Goal: Check status: Check status

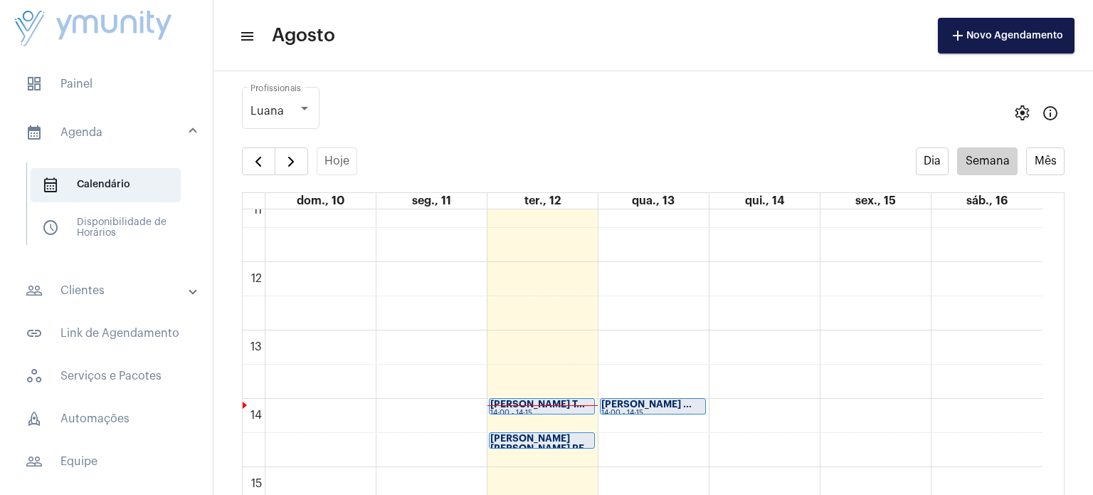
scroll to position [777, 0]
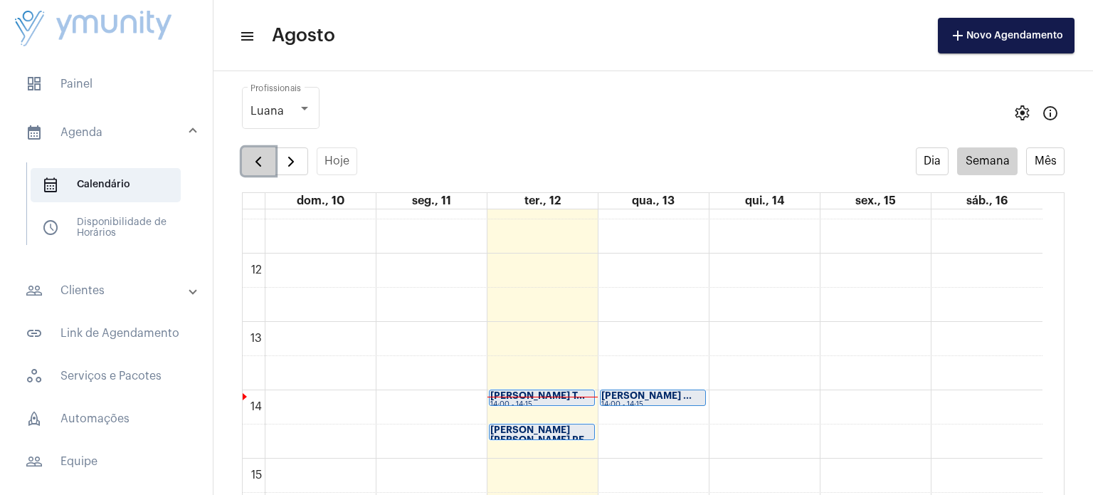
click at [256, 164] on span "button" at bounding box center [258, 161] width 17 height 17
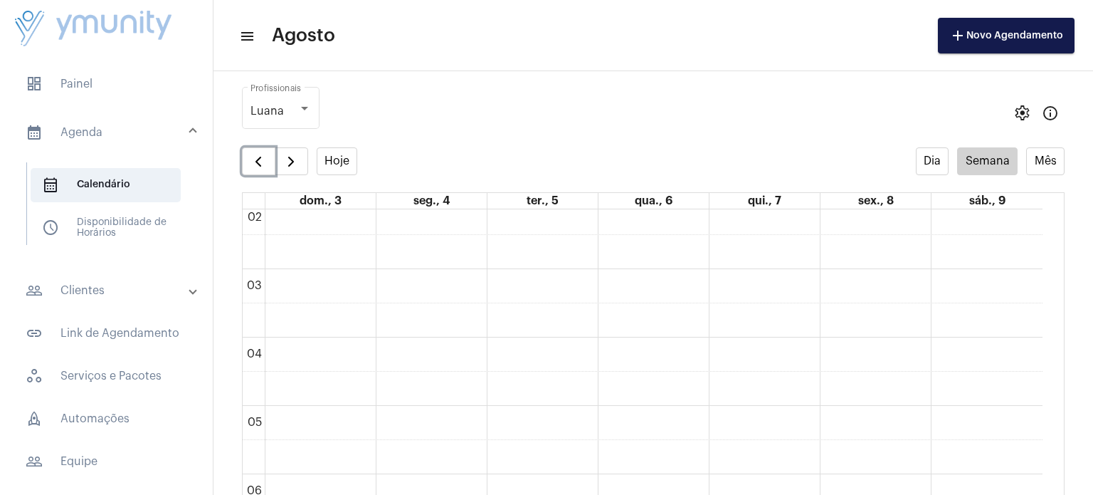
scroll to position [140, 0]
click at [260, 161] on span "button" at bounding box center [258, 161] width 17 height 17
click at [257, 162] on span "button" at bounding box center [258, 161] width 17 height 17
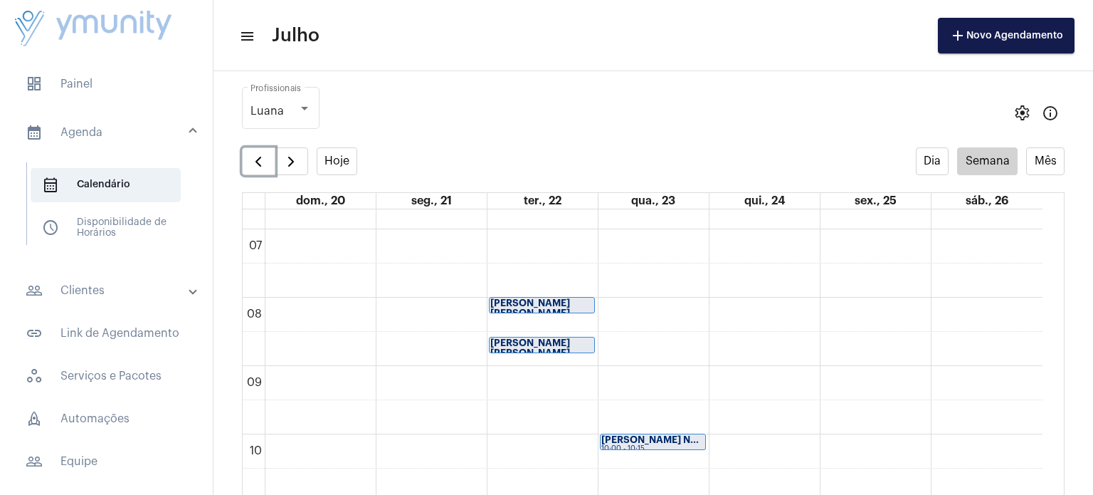
scroll to position [448, 0]
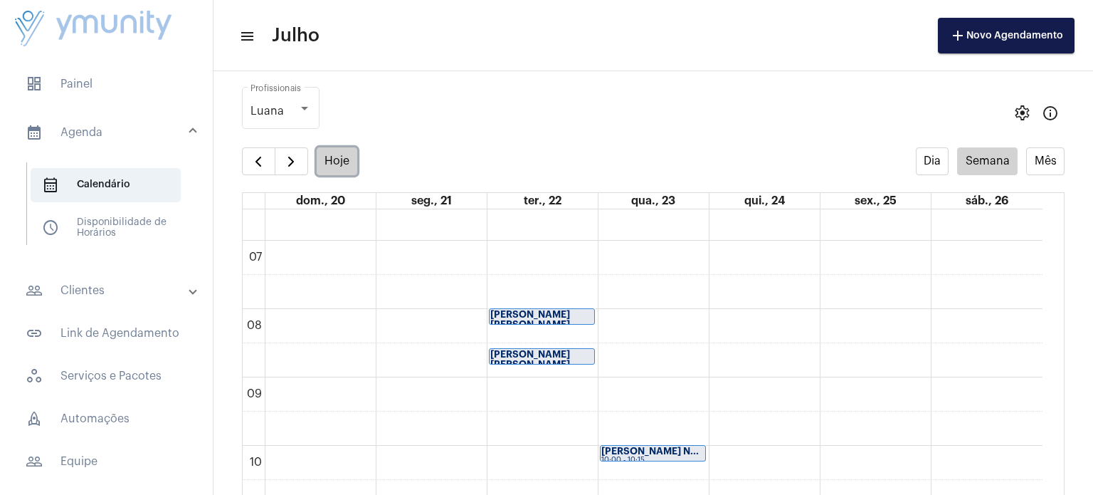
click at [345, 162] on button "Hoje" at bounding box center [337, 161] width 41 height 28
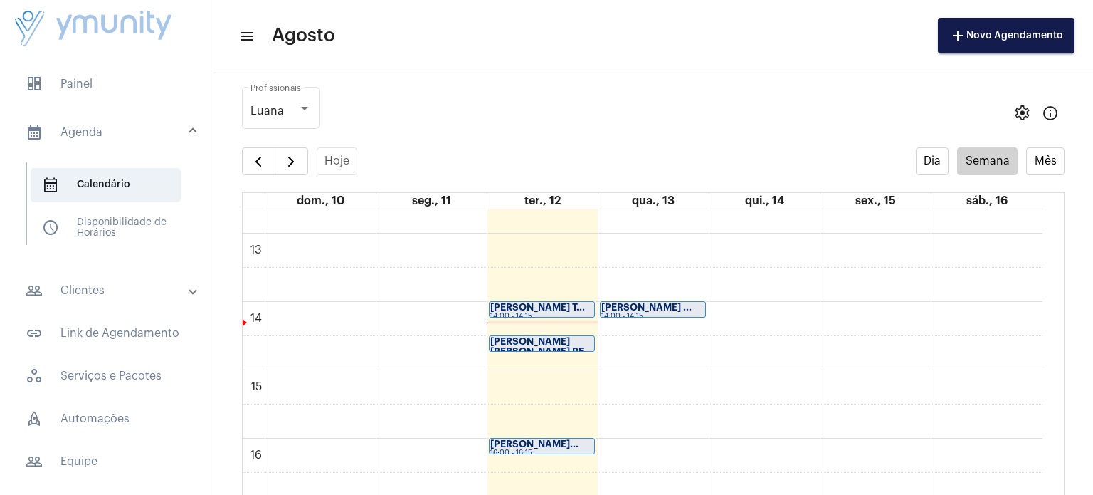
scroll to position [873, 0]
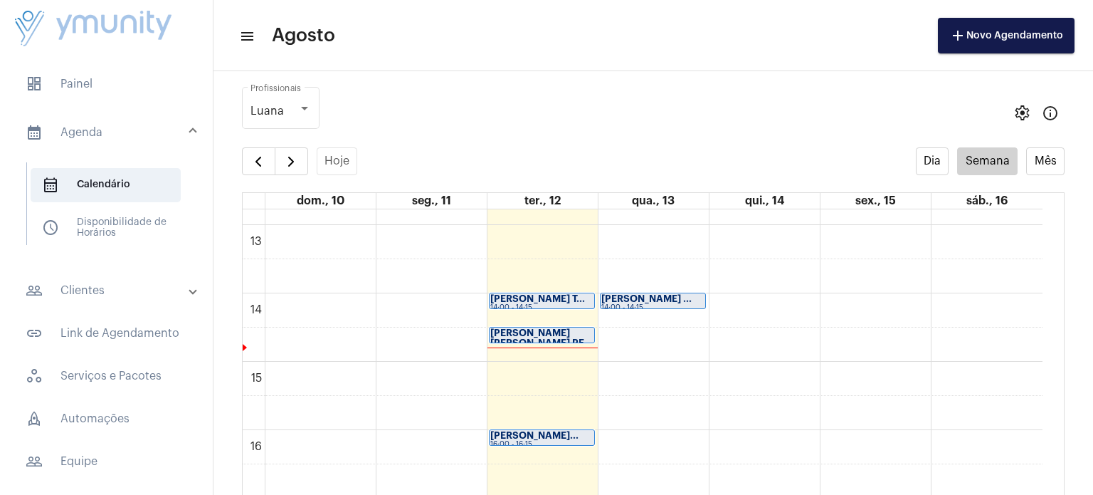
click at [541, 333] on strong "[PERSON_NAME] [PERSON_NAME] PE..." at bounding box center [541, 337] width 103 height 19
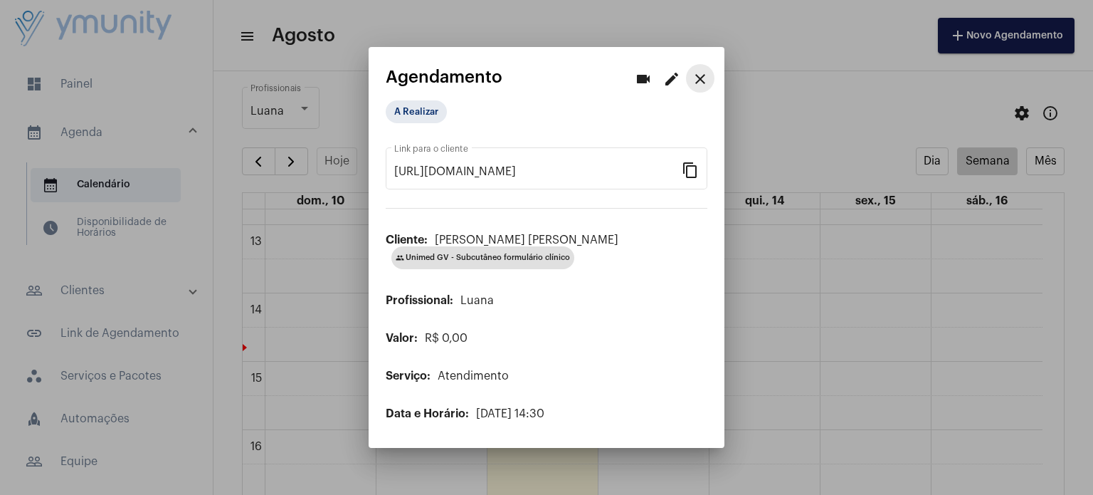
click at [699, 74] on mat-icon "close" at bounding box center [700, 78] width 17 height 17
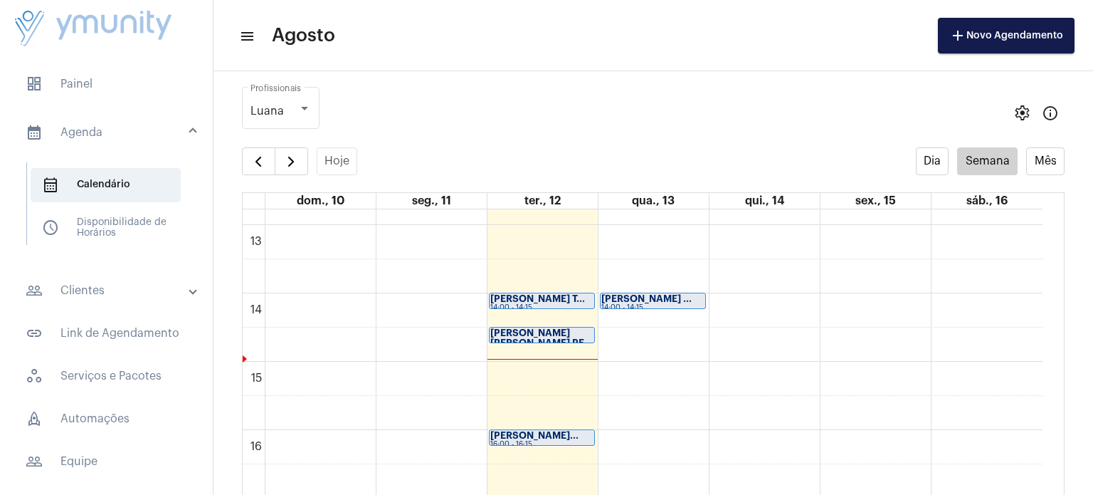
click at [648, 303] on strong "[PERSON_NAME] ..." at bounding box center [647, 298] width 90 height 9
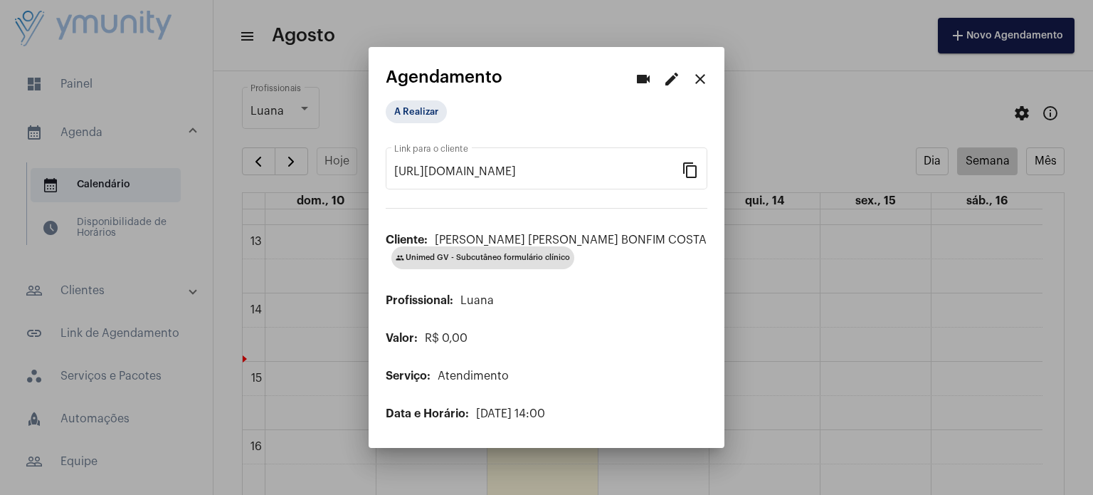
click at [701, 78] on mat-icon "close" at bounding box center [700, 78] width 17 height 17
